Goal: Navigation & Orientation: Find specific page/section

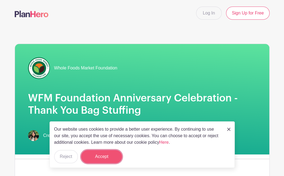
click at [99, 157] on button "Accept" at bounding box center [101, 156] width 41 height 13
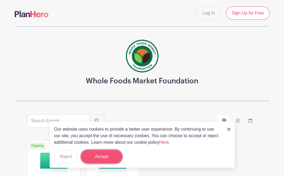
click at [110, 156] on button "Accept" at bounding box center [101, 156] width 41 height 13
